Goal: Information Seeking & Learning: Check status

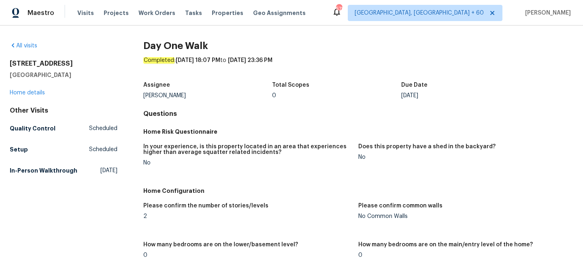
click at [70, 72] on h5 "[GEOGRAPHIC_DATA]" at bounding box center [64, 75] width 108 height 8
click at [32, 45] on link "All visits" at bounding box center [24, 46] width 28 height 6
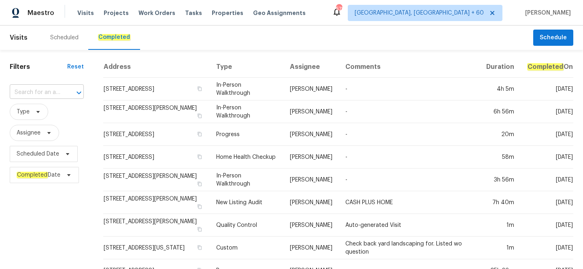
click at [46, 91] on input "text" at bounding box center [35, 92] width 51 height 13
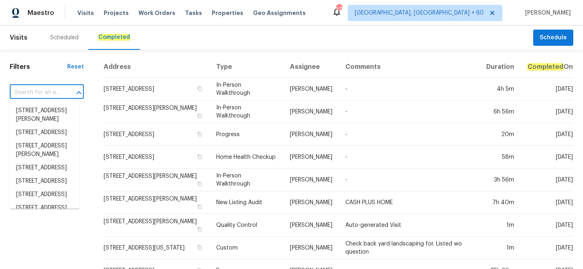
paste input "[STREET_ADDRESS]"
type input "[STREET_ADDRESS]"
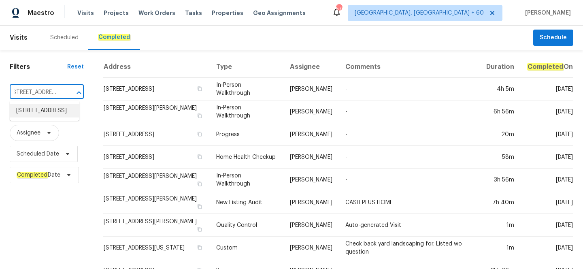
click at [46, 117] on li "[STREET_ADDRESS]" at bounding box center [45, 110] width 70 height 13
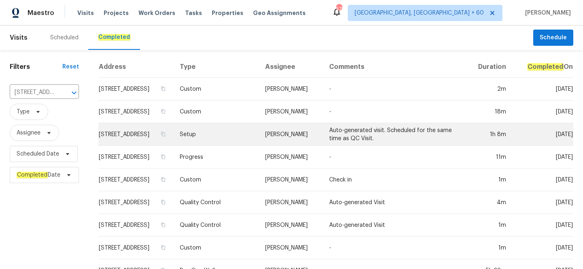
click at [251, 145] on td "Setup" at bounding box center [215, 134] width 85 height 23
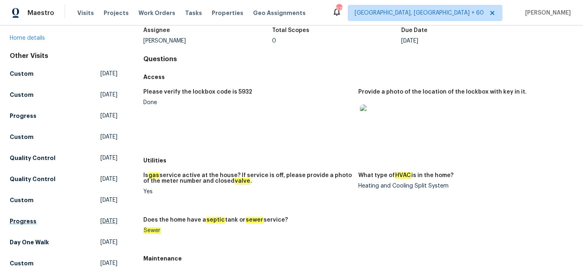
scroll to position [88, 0]
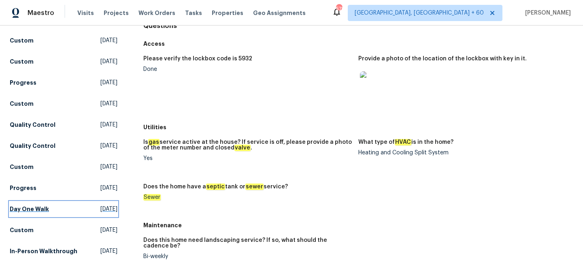
click at [35, 211] on h5 "Day One Walk" at bounding box center [29, 209] width 39 height 8
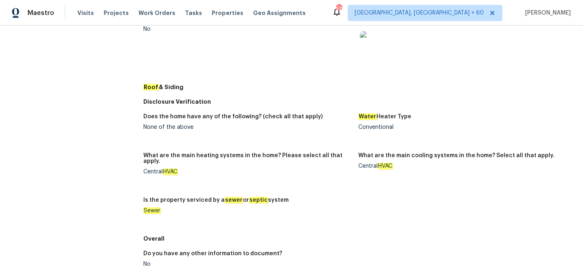
scroll to position [381, 0]
